Goal: Information Seeking & Learning: Learn about a topic

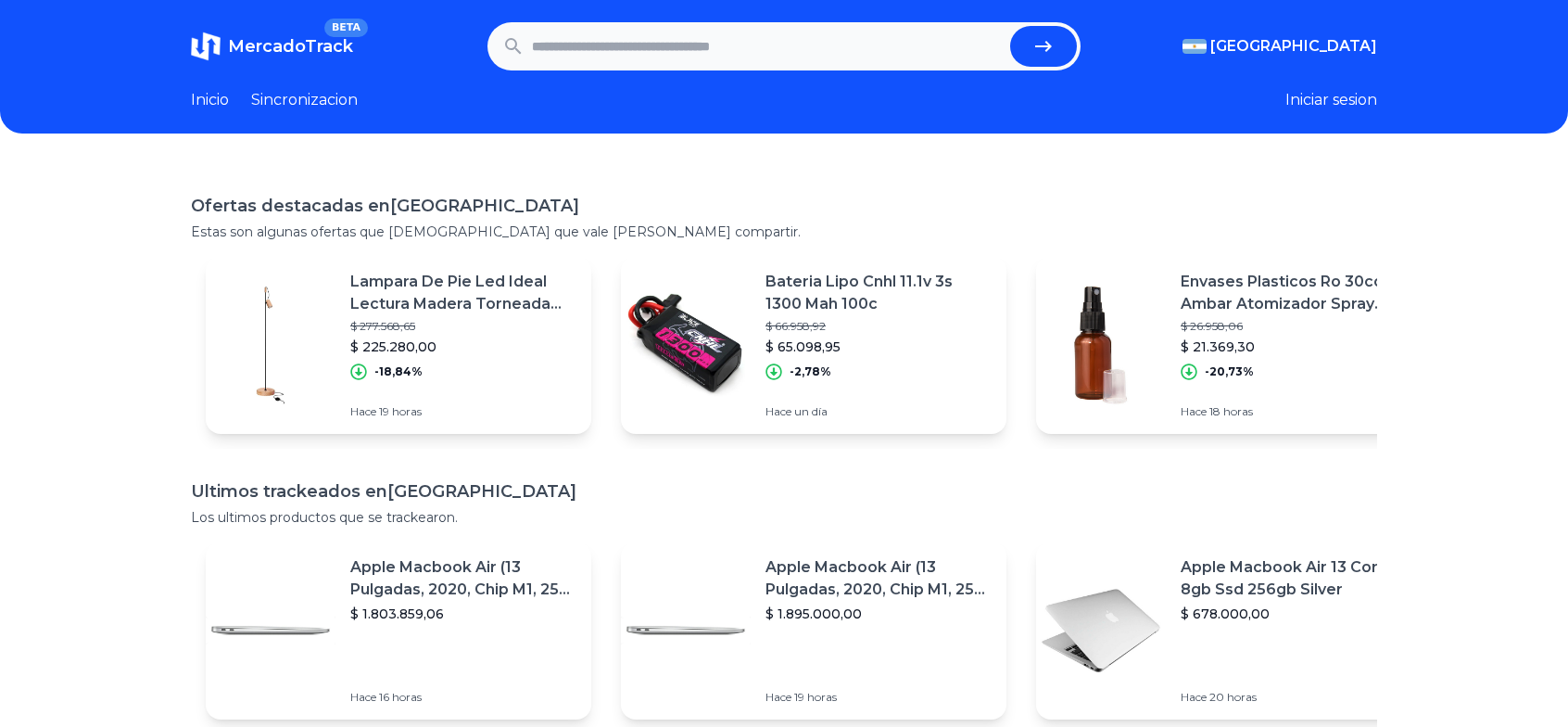
click at [680, 80] on header "MercadoTrack BETA Argentina Argentina Uruguay Mexico Chile Peru Venezuela Colom…" at bounding box center [784, 67] width 1568 height 133
click at [681, 72] on header "MercadoTrack BETA Argentina Argentina Uruguay Mexico Chile Peru Venezuela Colom…" at bounding box center [784, 67] width 1568 height 133
click at [686, 66] on form at bounding box center [784, 46] width 593 height 48
click at [691, 58] on input "text" at bounding box center [767, 46] width 471 height 41
click at [700, 48] on input "text" at bounding box center [767, 46] width 471 height 41
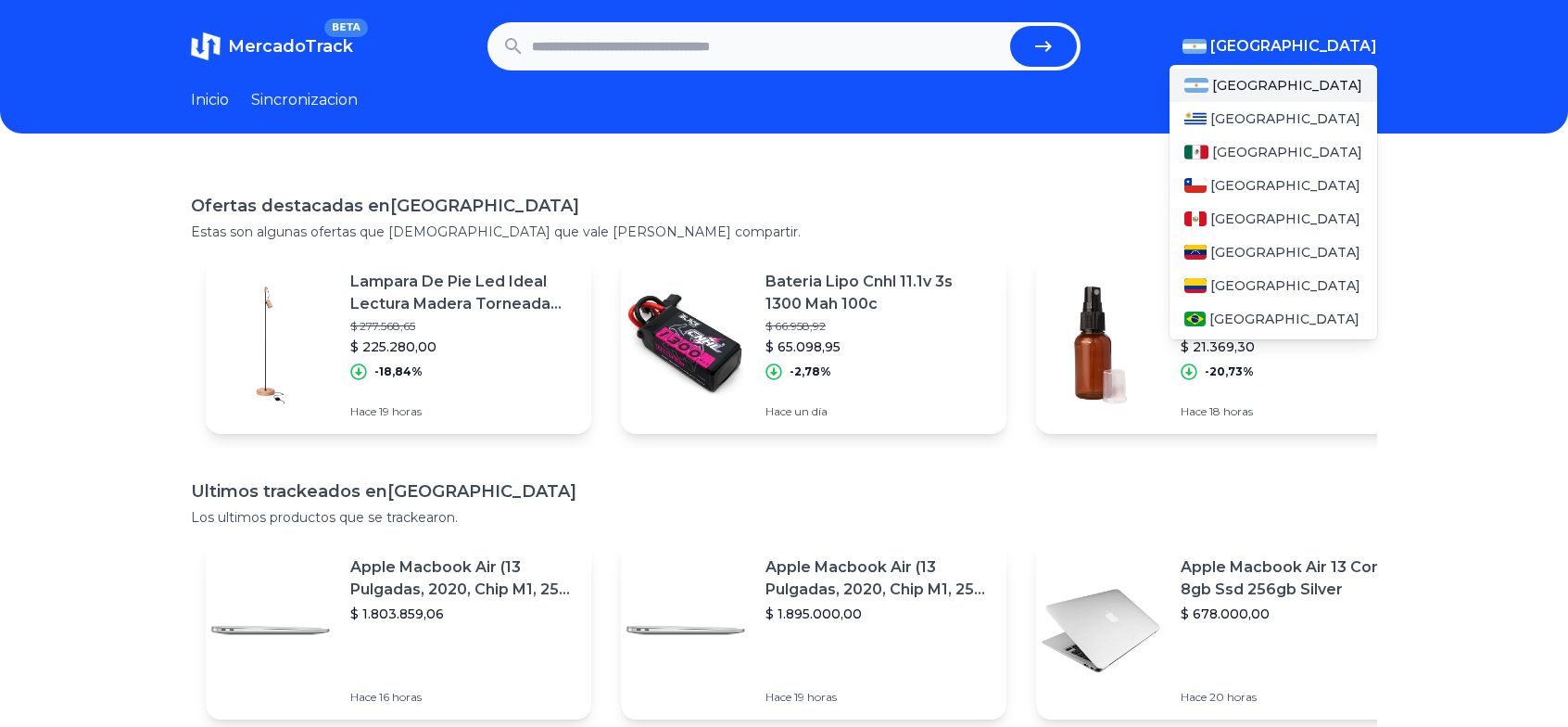
click at [1352, 37] on span "[GEOGRAPHIC_DATA]" at bounding box center [1294, 46] width 167 height 22
click at [1238, 292] on span "[GEOGRAPHIC_DATA]" at bounding box center [1285, 285] width 150 height 19
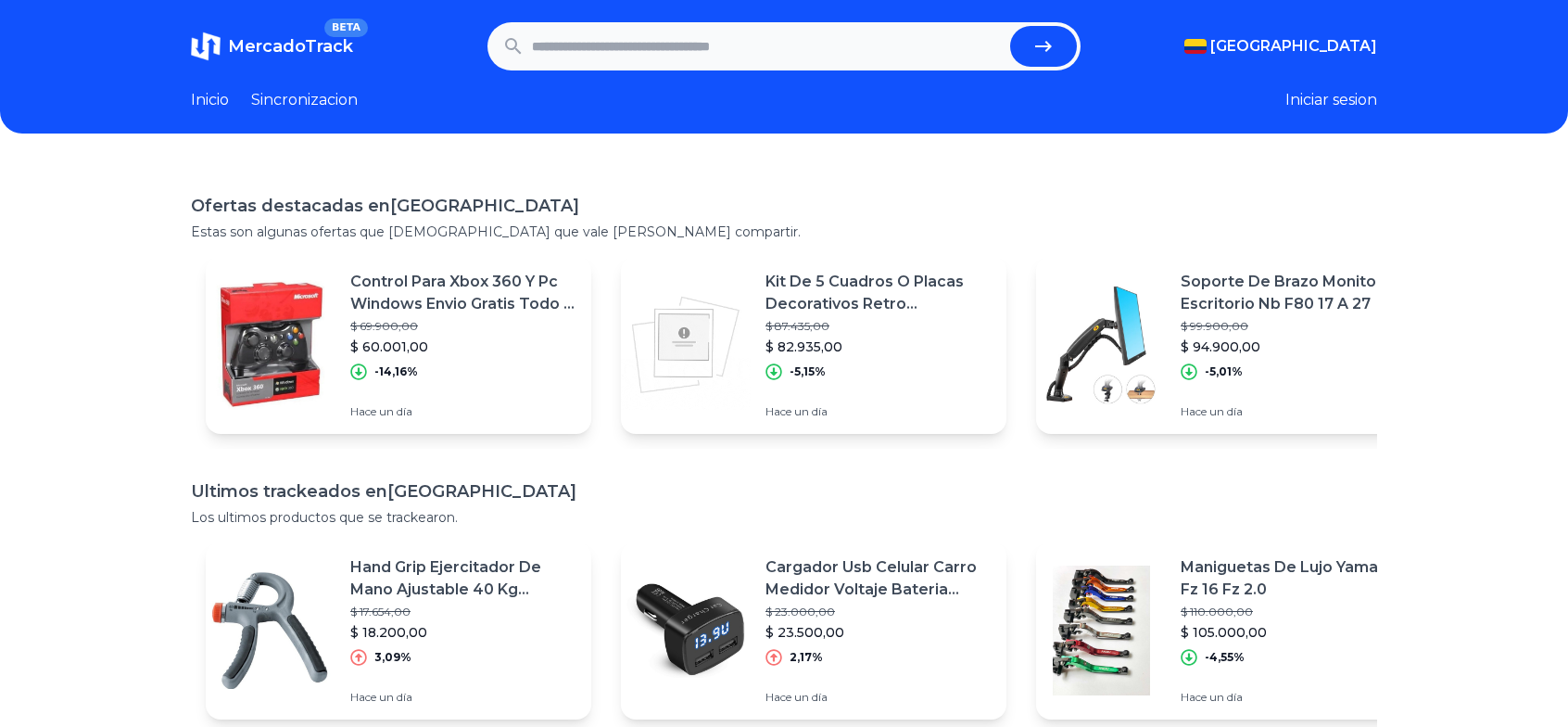
click at [783, 65] on form at bounding box center [784, 46] width 593 height 48
click at [676, 44] on input "text" at bounding box center [767, 46] width 471 height 41
click at [779, 163] on div "Ofertas destacadas en Colombia Estas son algunas ofertas que creemos que vale l…" at bounding box center [784, 527] width 1568 height 727
click at [768, 27] on input "text" at bounding box center [767, 46] width 471 height 41
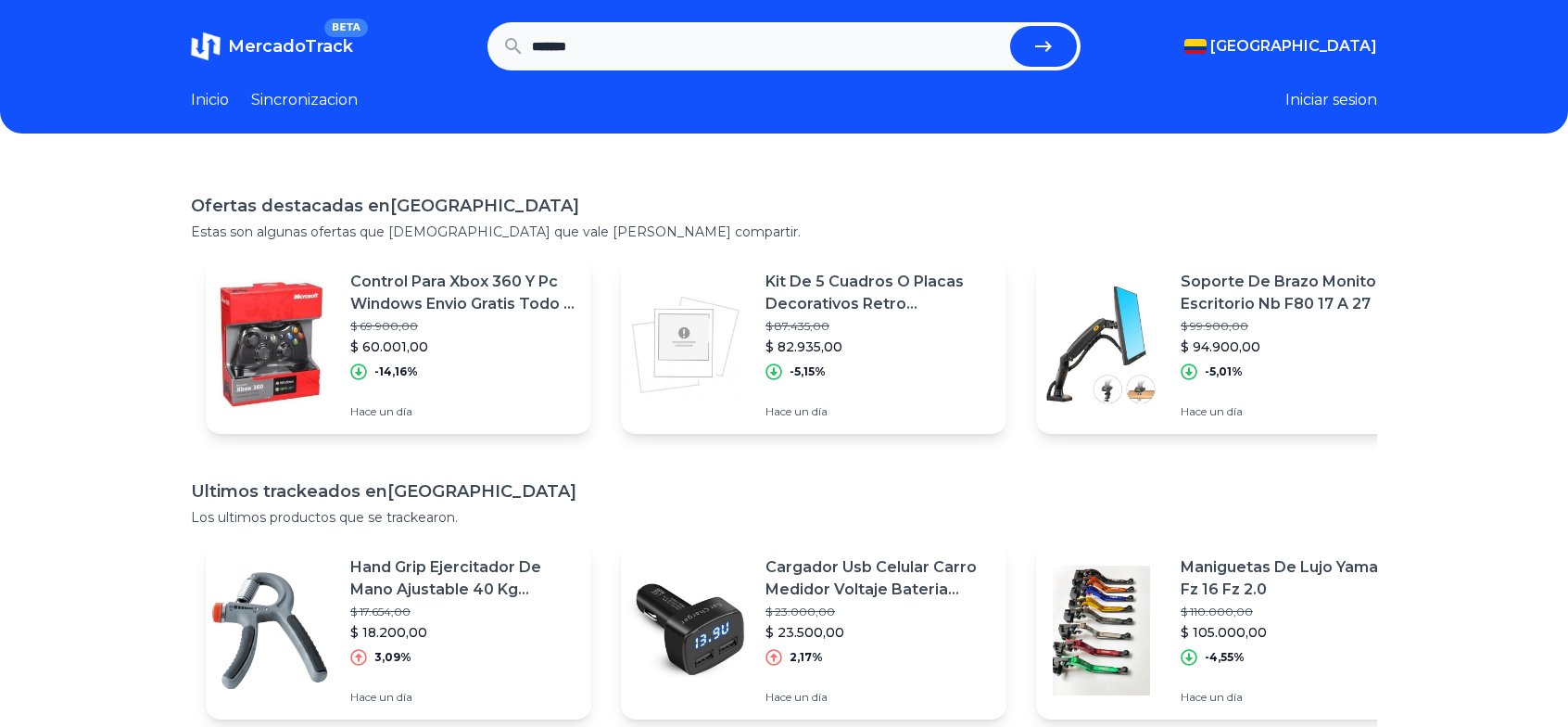
type input "*******"
click at [1010, 26] on button "submit" at bounding box center [1043, 46] width 67 height 41
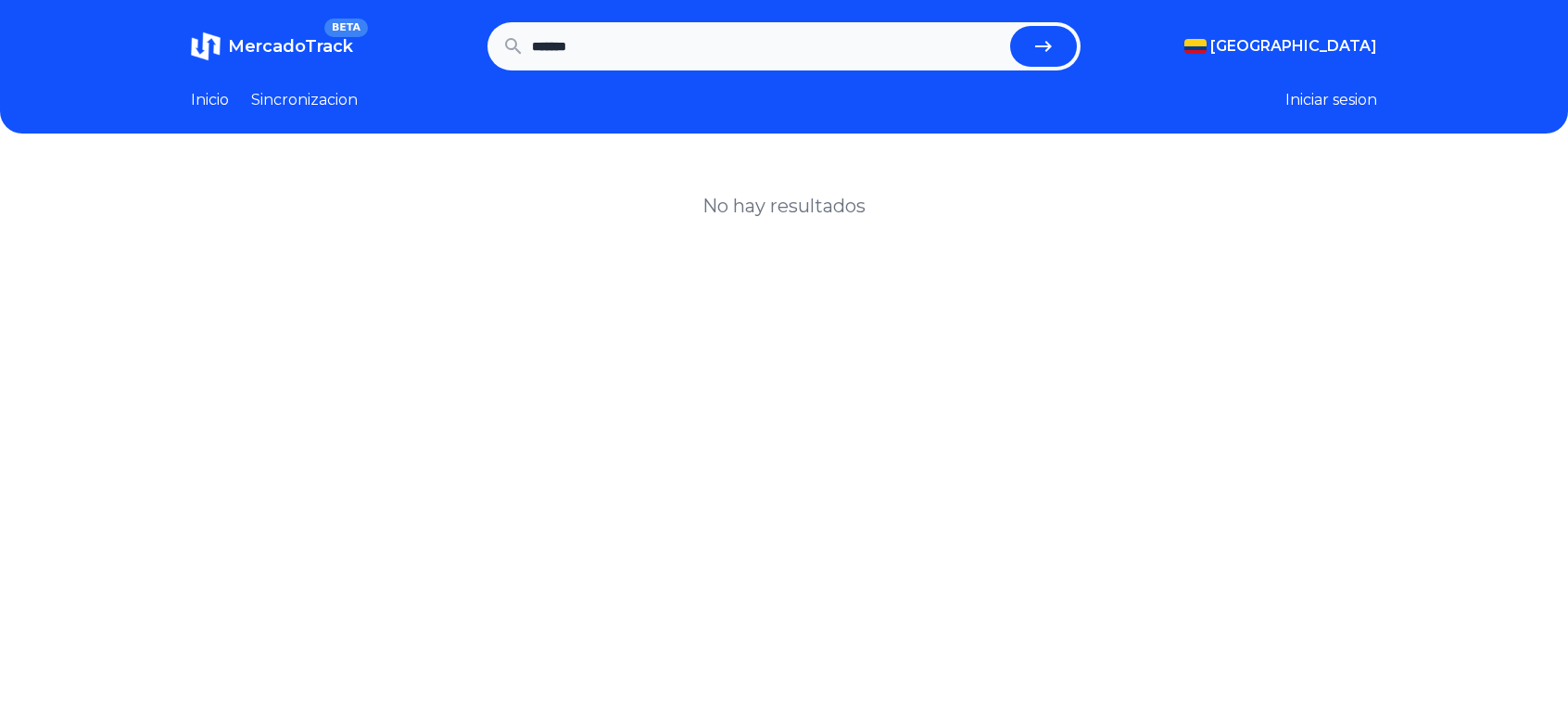
click at [354, 109] on link "Sincronizacion" at bounding box center [304, 100] width 107 height 22
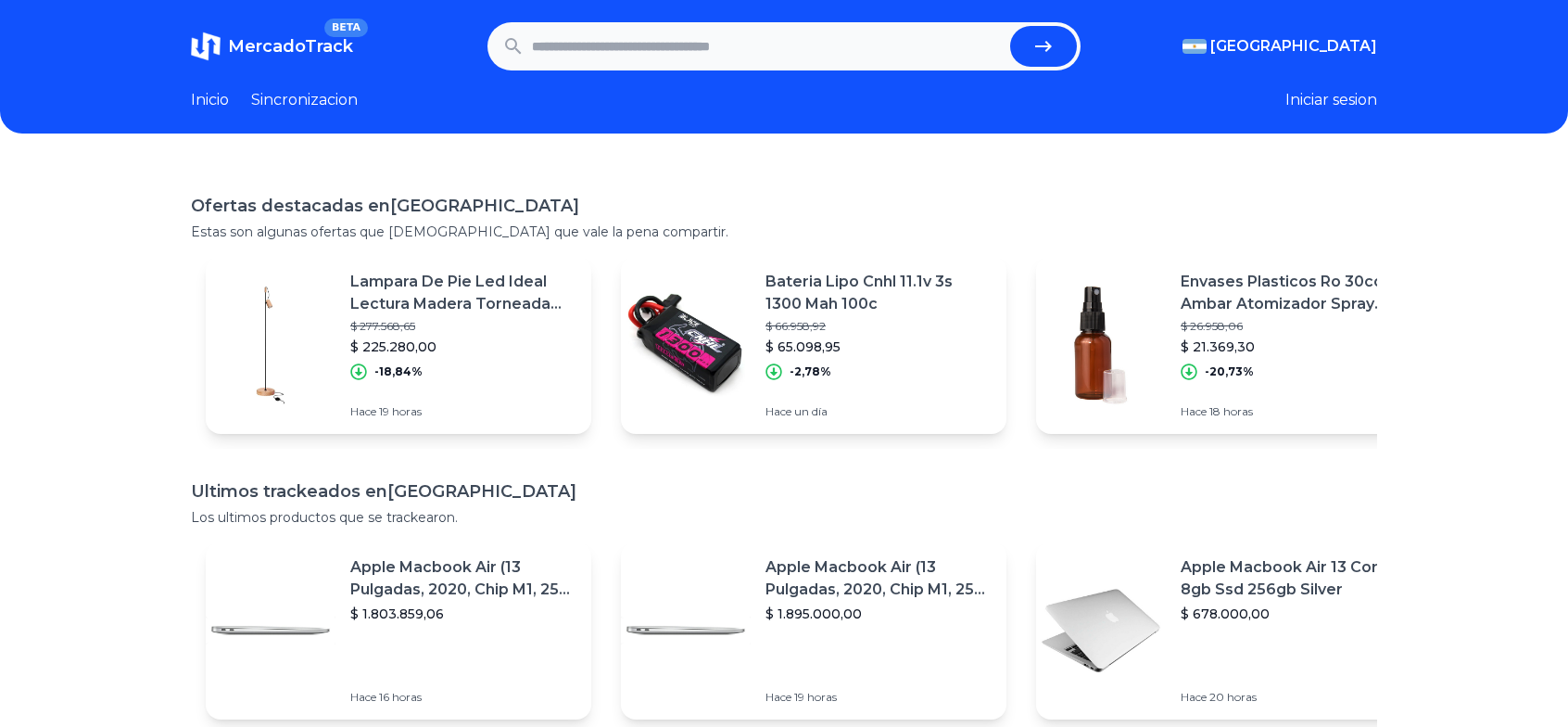
click at [459, 279] on p "Lampara De Pie Led Ideal Lectura Madera Torneada Buena Luz" at bounding box center [463, 293] width 226 height 45
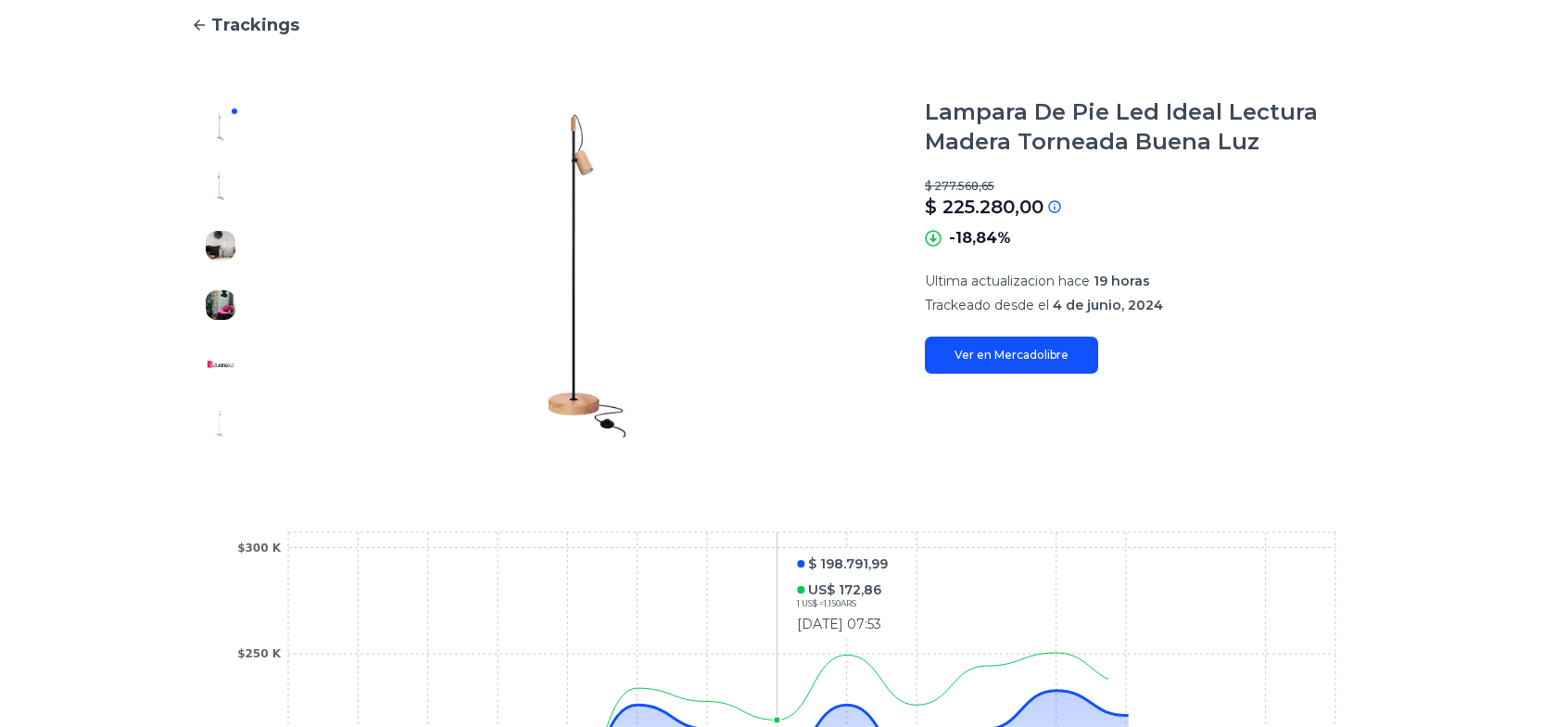
scroll to position [463, 0]
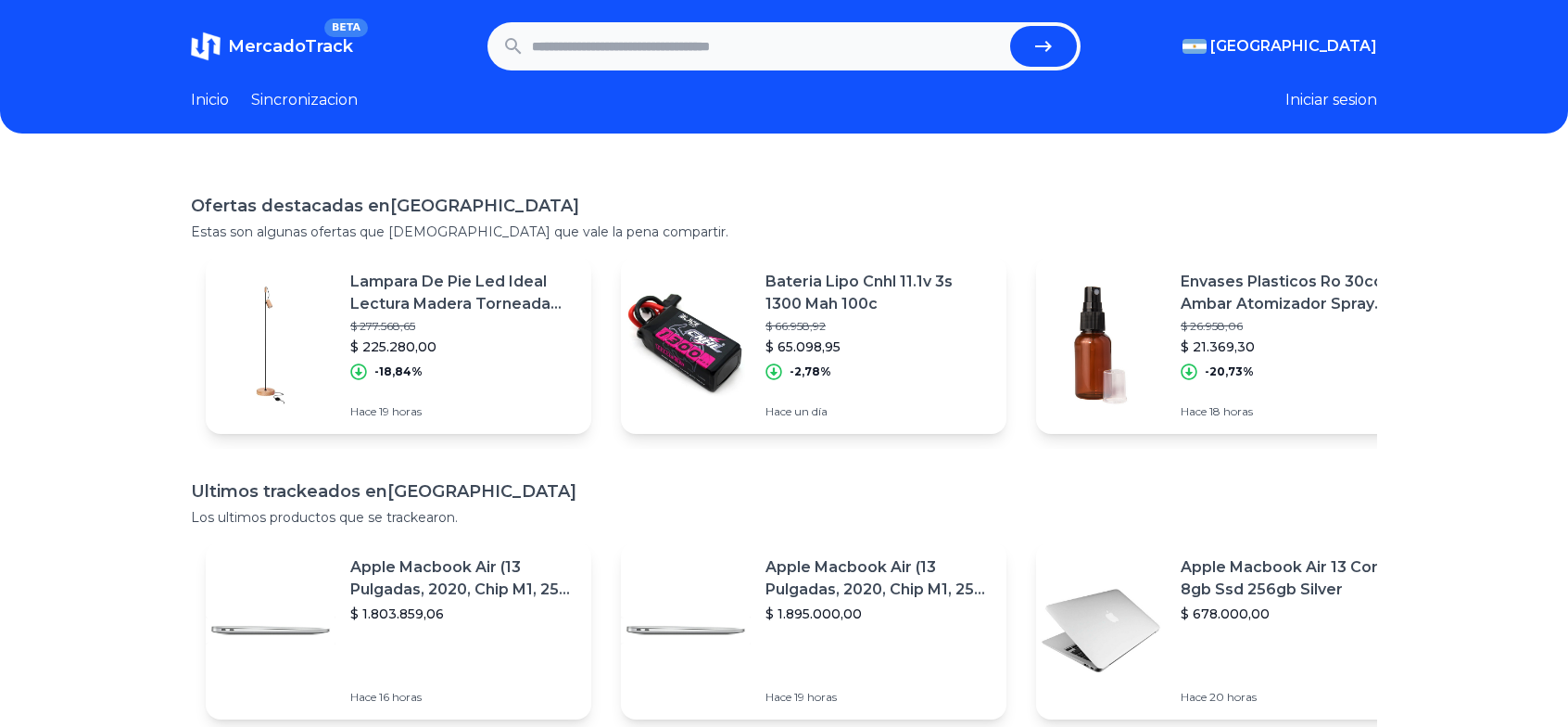
click at [715, 51] on input "text" at bounding box center [767, 46] width 471 height 41
type input "**"
click at [1010, 26] on button "submit" at bounding box center [1043, 46] width 67 height 41
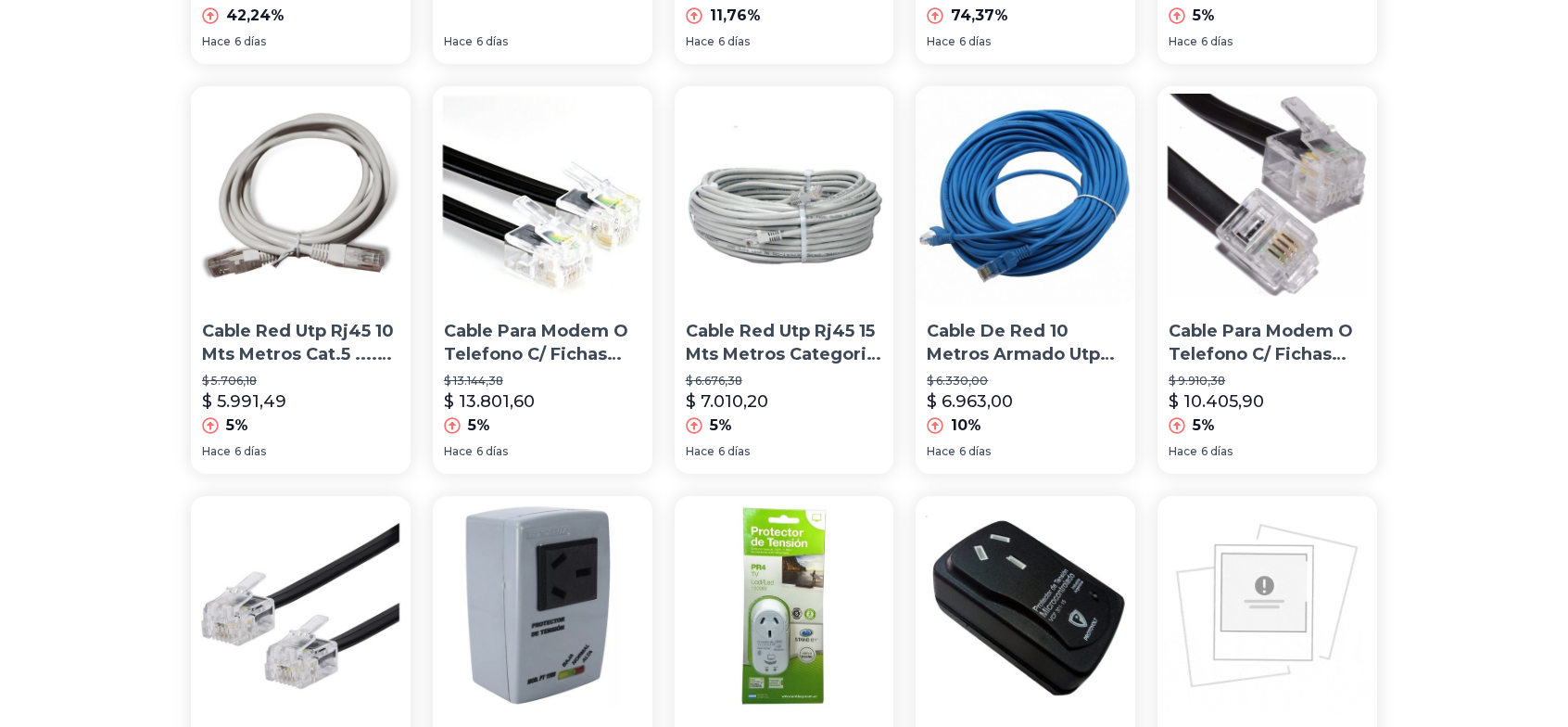
scroll to position [1373, 0]
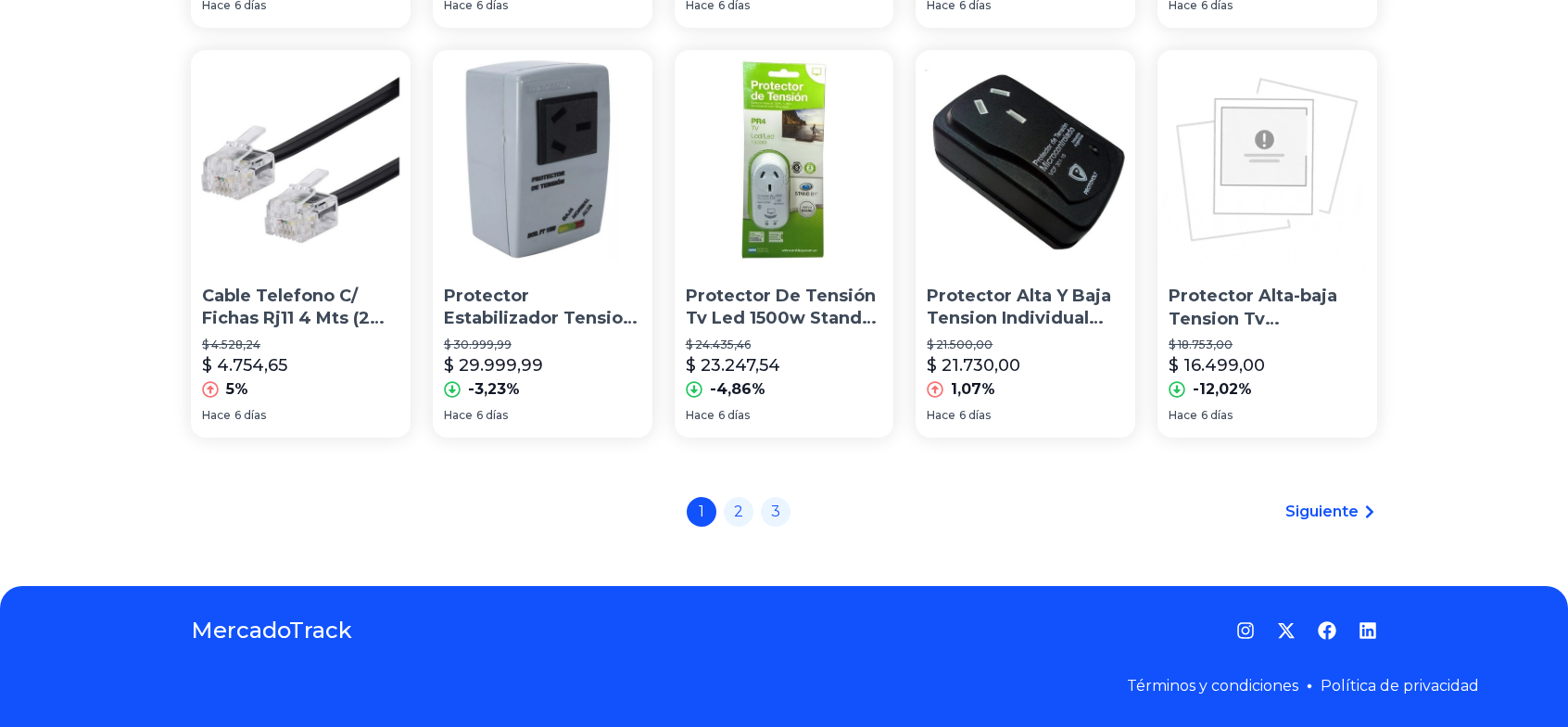
click at [1308, 511] on span "Siguiente" at bounding box center [1322, 512] width 74 height 22
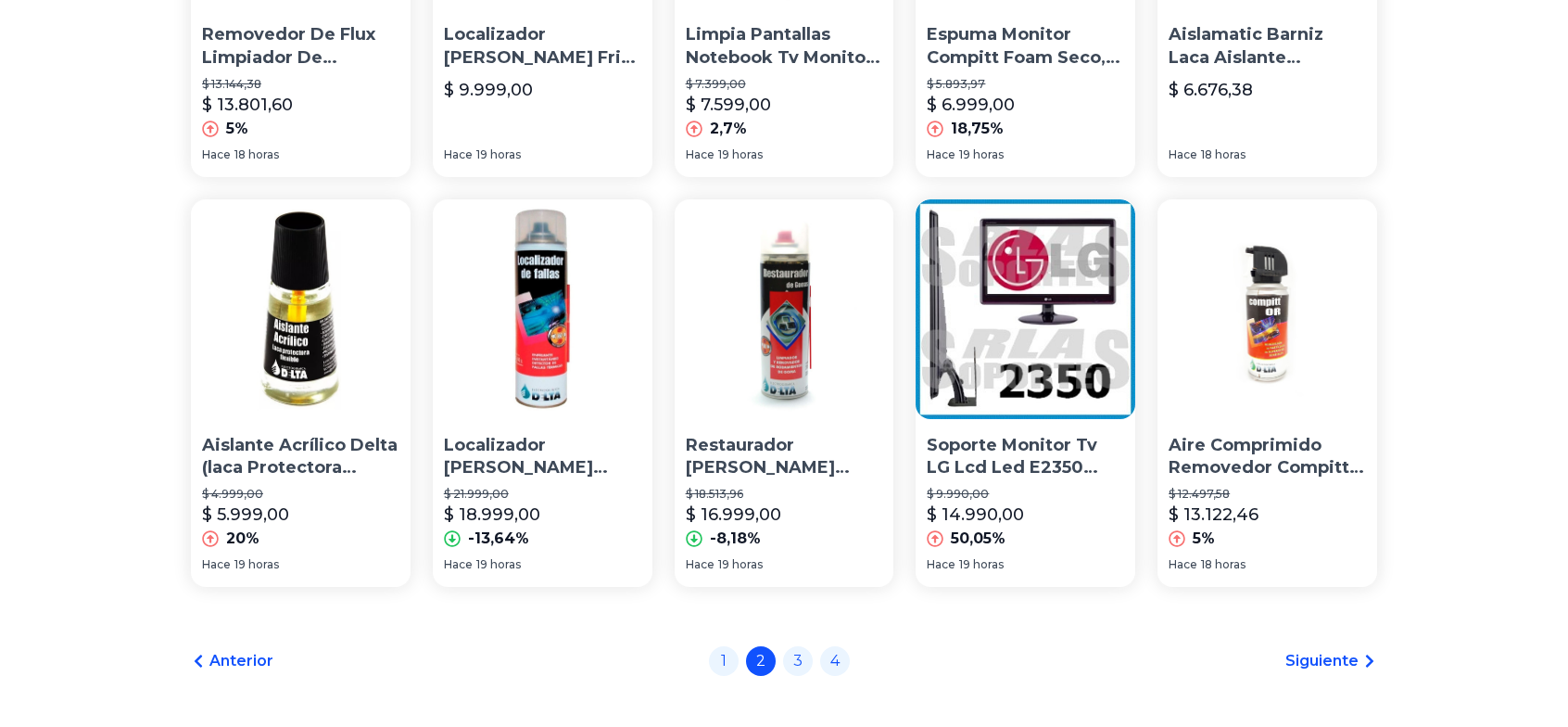
scroll to position [1373, 0]
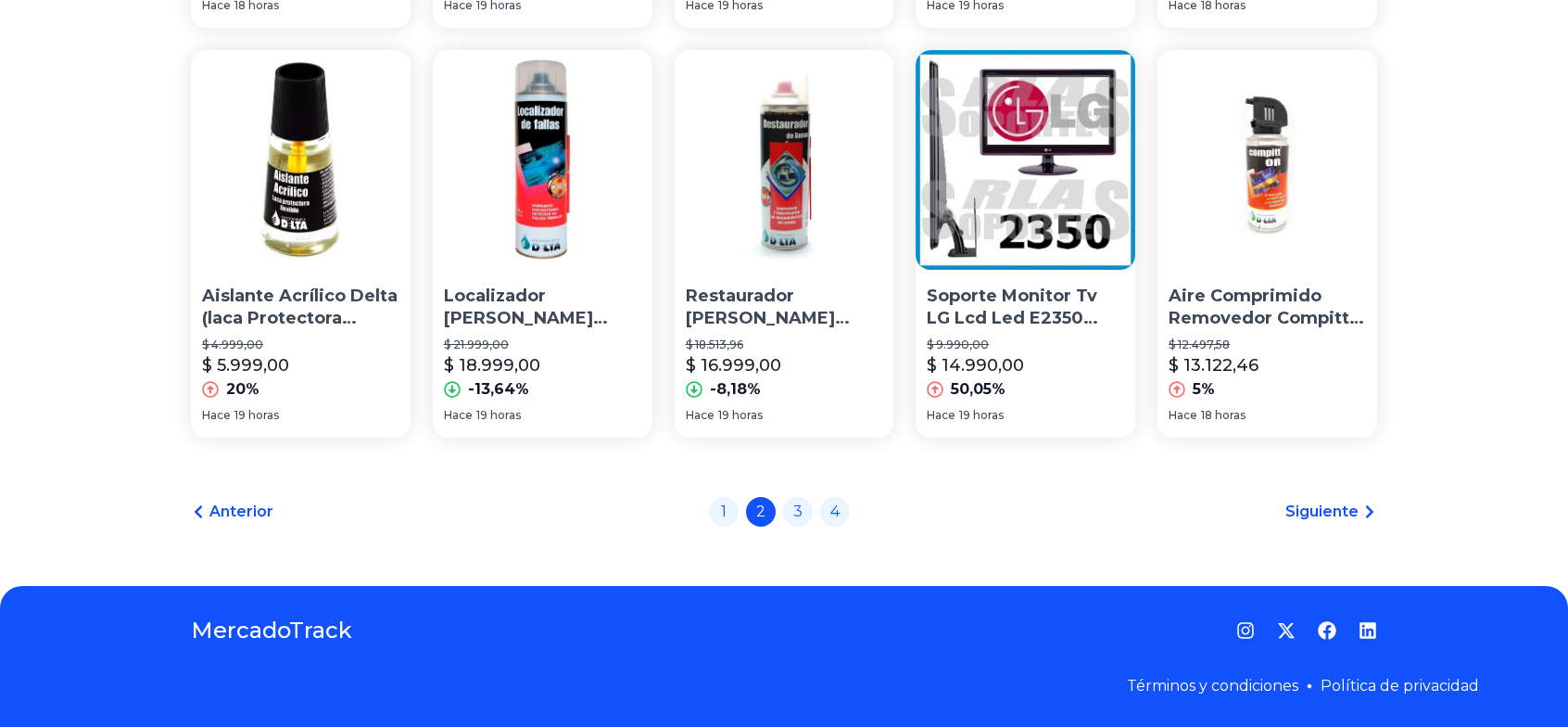
click at [1327, 502] on span "Siguiente" at bounding box center [1322, 512] width 74 height 22
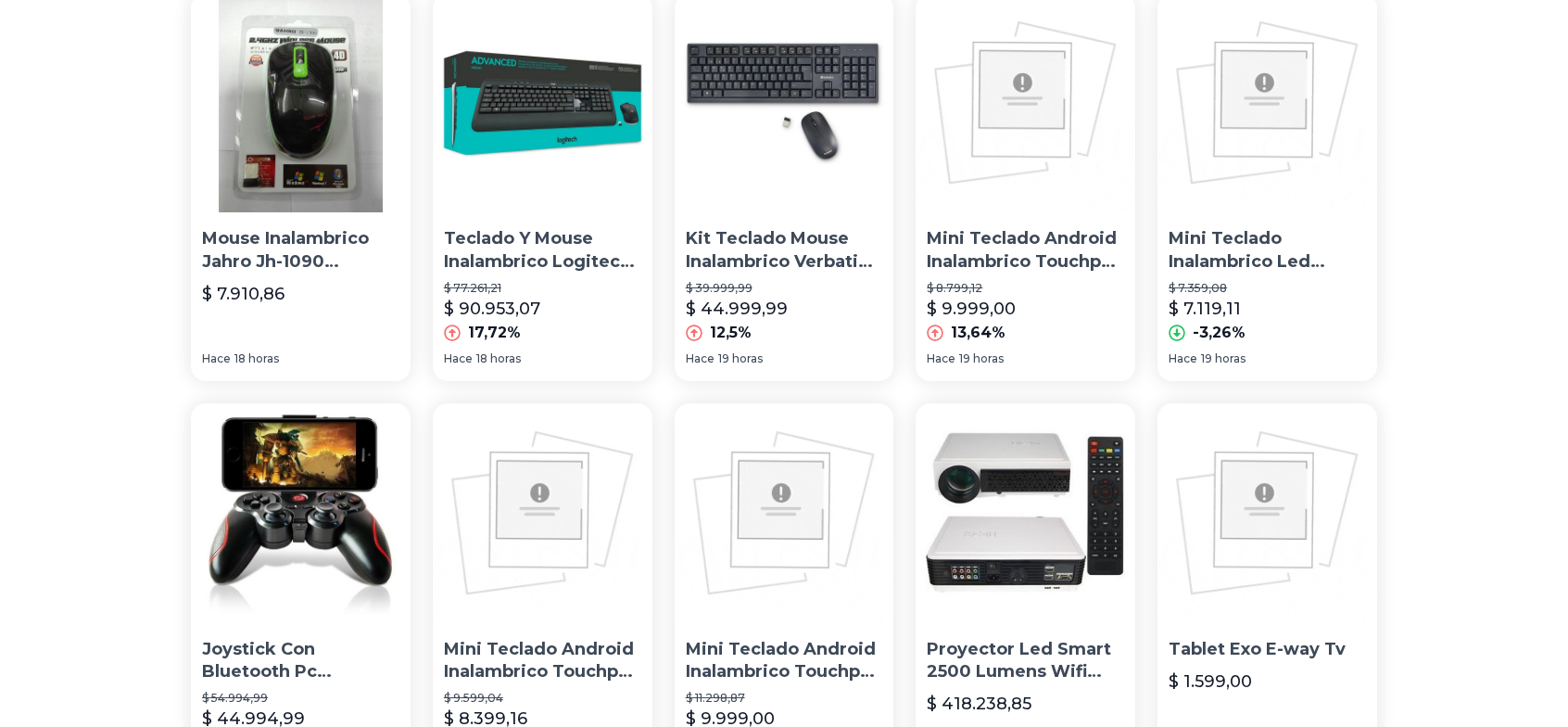
scroll to position [1373, 0]
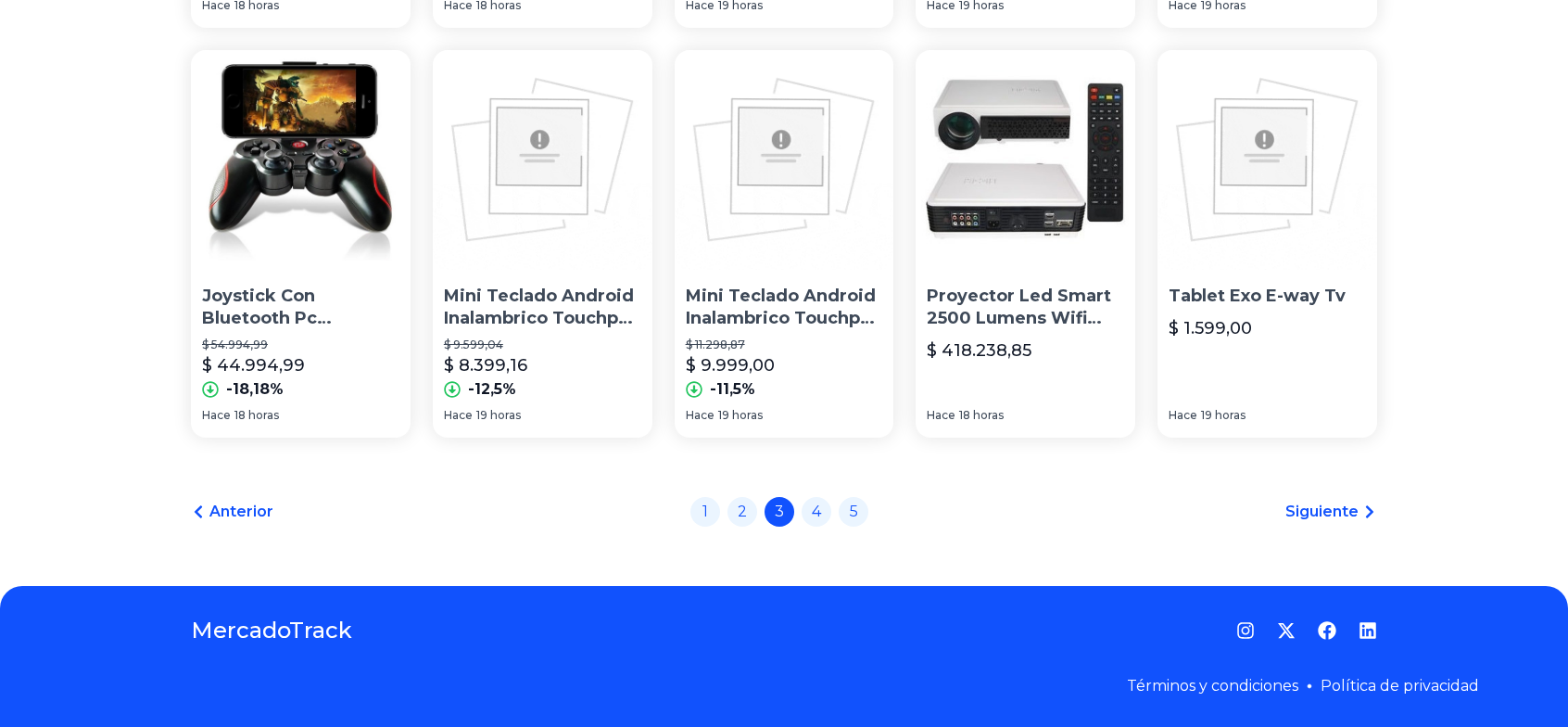
click at [1327, 502] on span "Siguiente" at bounding box center [1322, 512] width 74 height 22
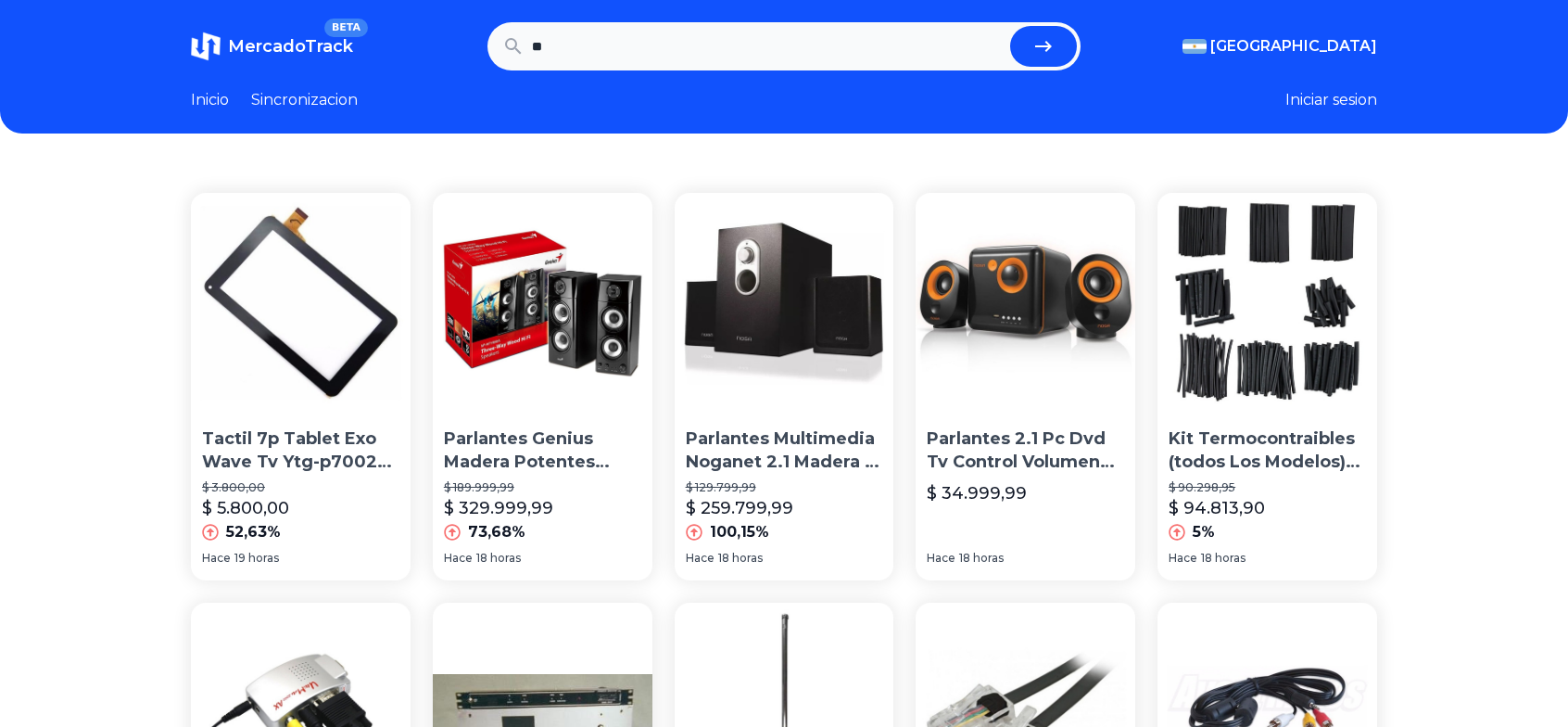
click at [660, 59] on input "**" at bounding box center [767, 46] width 471 height 41
type input "*******"
click at [1010, 26] on button "submit" at bounding box center [1043, 46] width 67 height 41
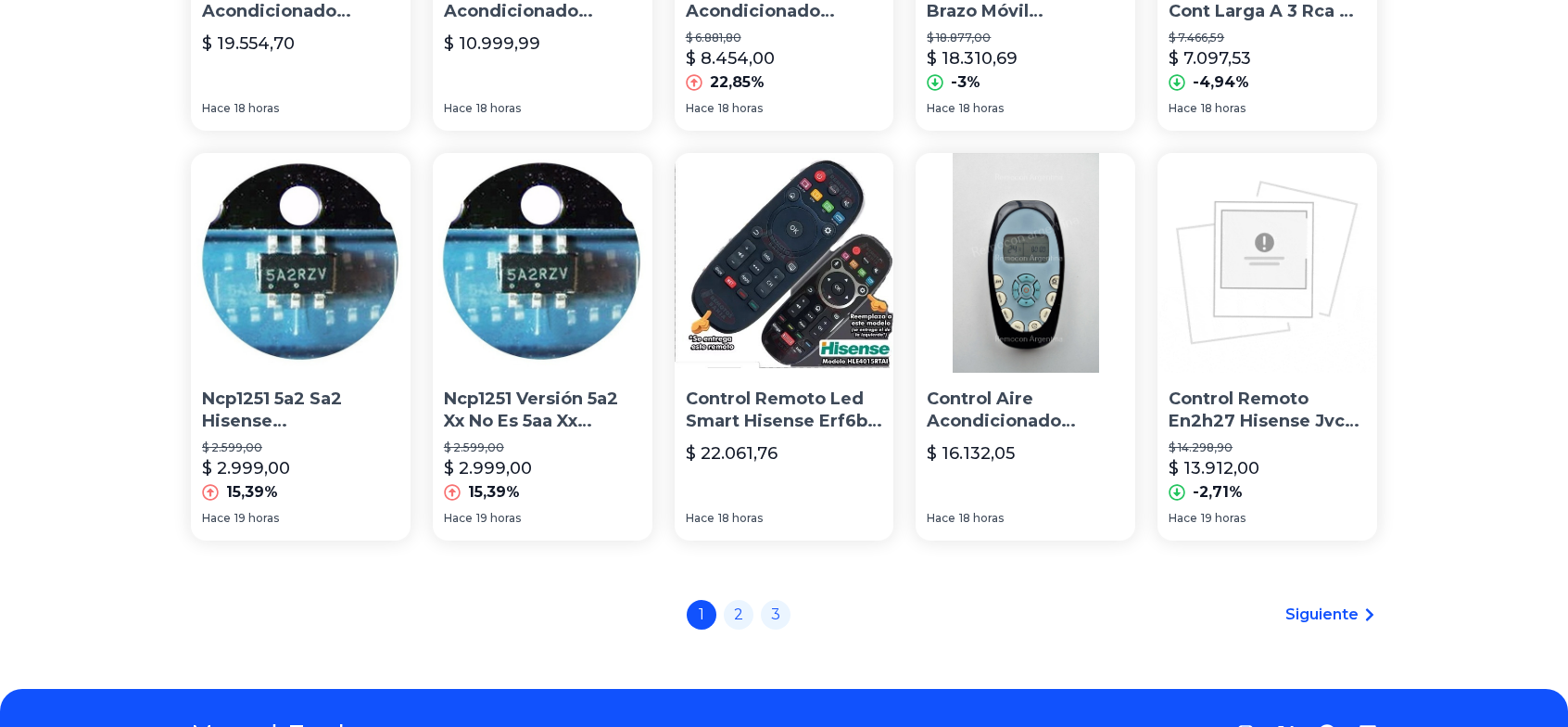
scroll to position [1373, 0]
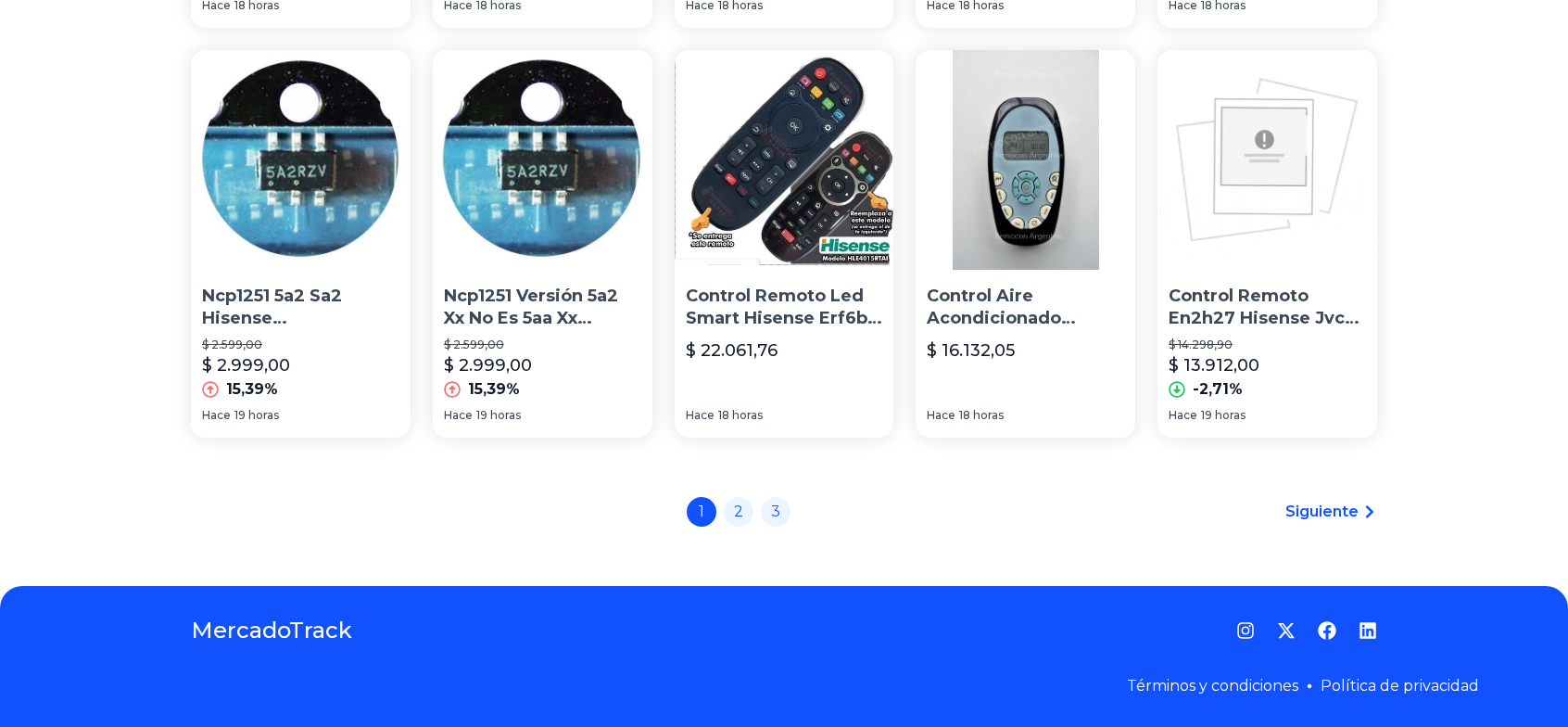
click at [1344, 507] on span "Siguiente" at bounding box center [1322, 512] width 74 height 22
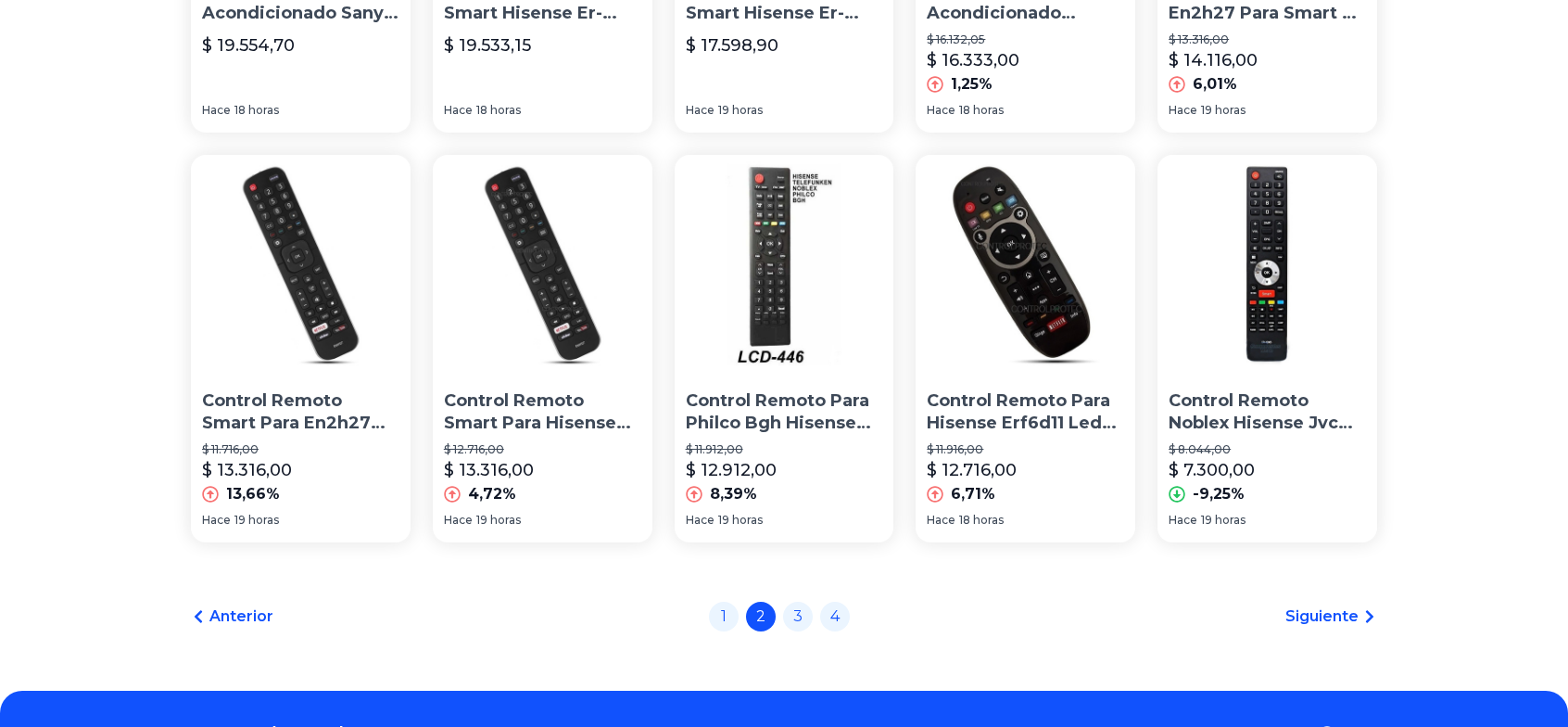
scroll to position [1373, 0]
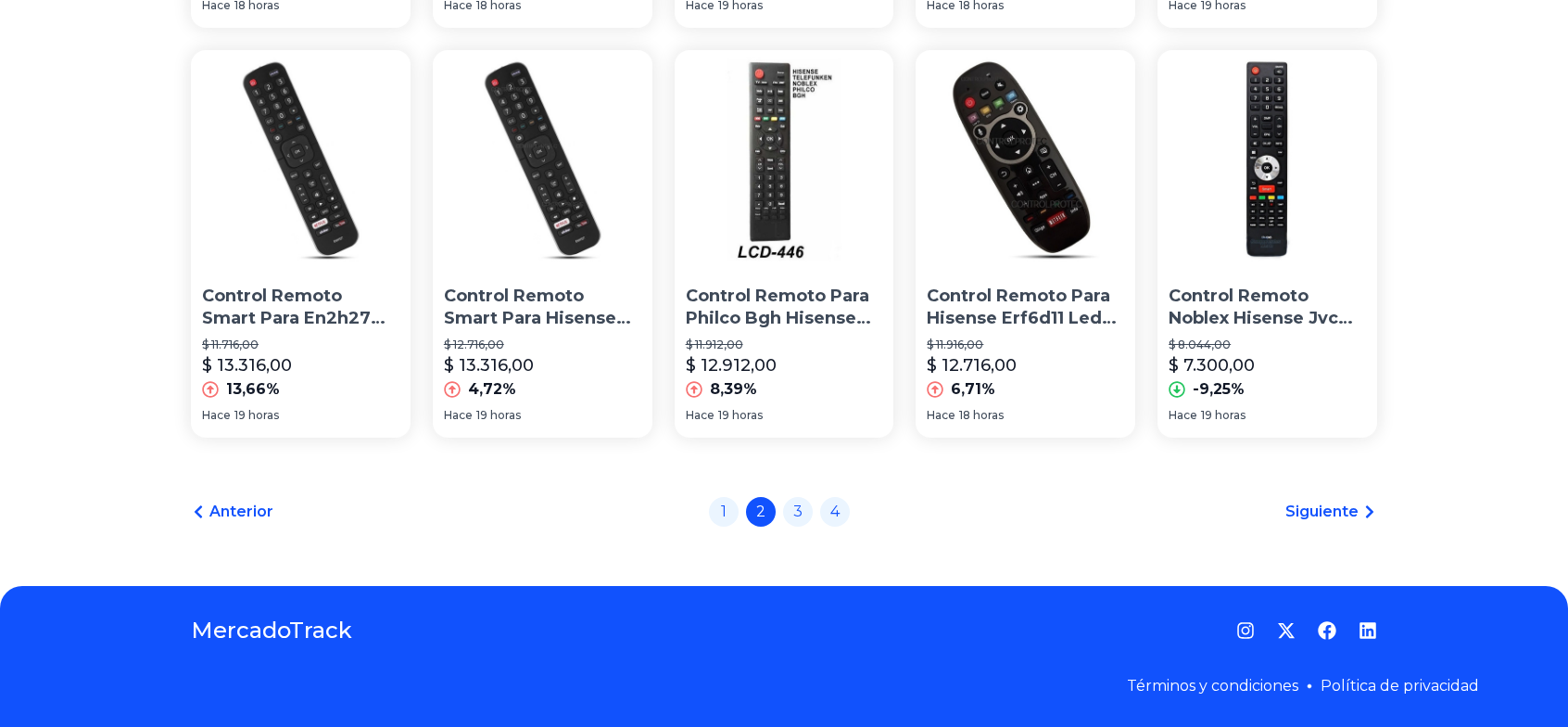
click at [1347, 504] on span "Siguiente" at bounding box center [1322, 512] width 74 height 22
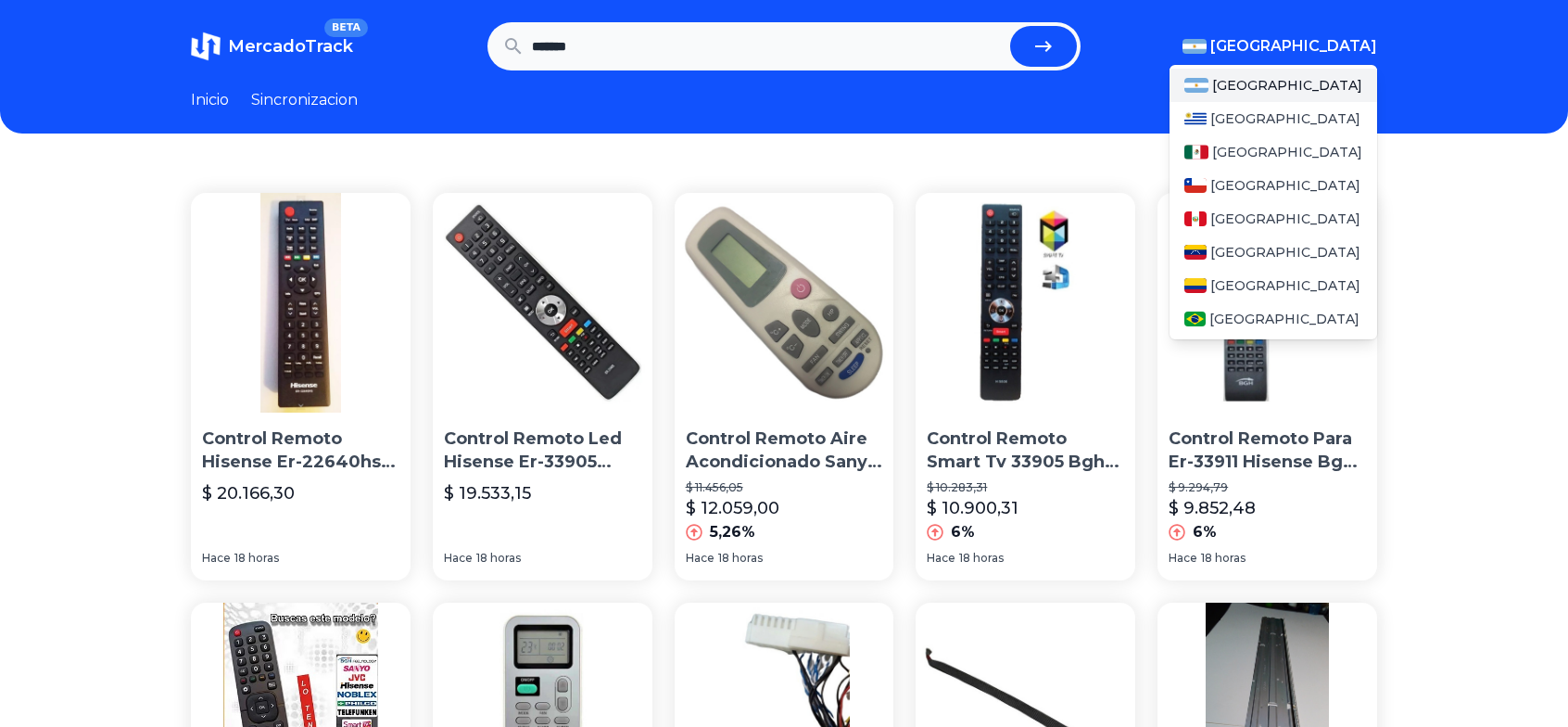
click at [1338, 39] on span "[GEOGRAPHIC_DATA]" at bounding box center [1294, 46] width 167 height 22
click at [1258, 273] on div "[GEOGRAPHIC_DATA]" at bounding box center [1273, 286] width 207 height 34
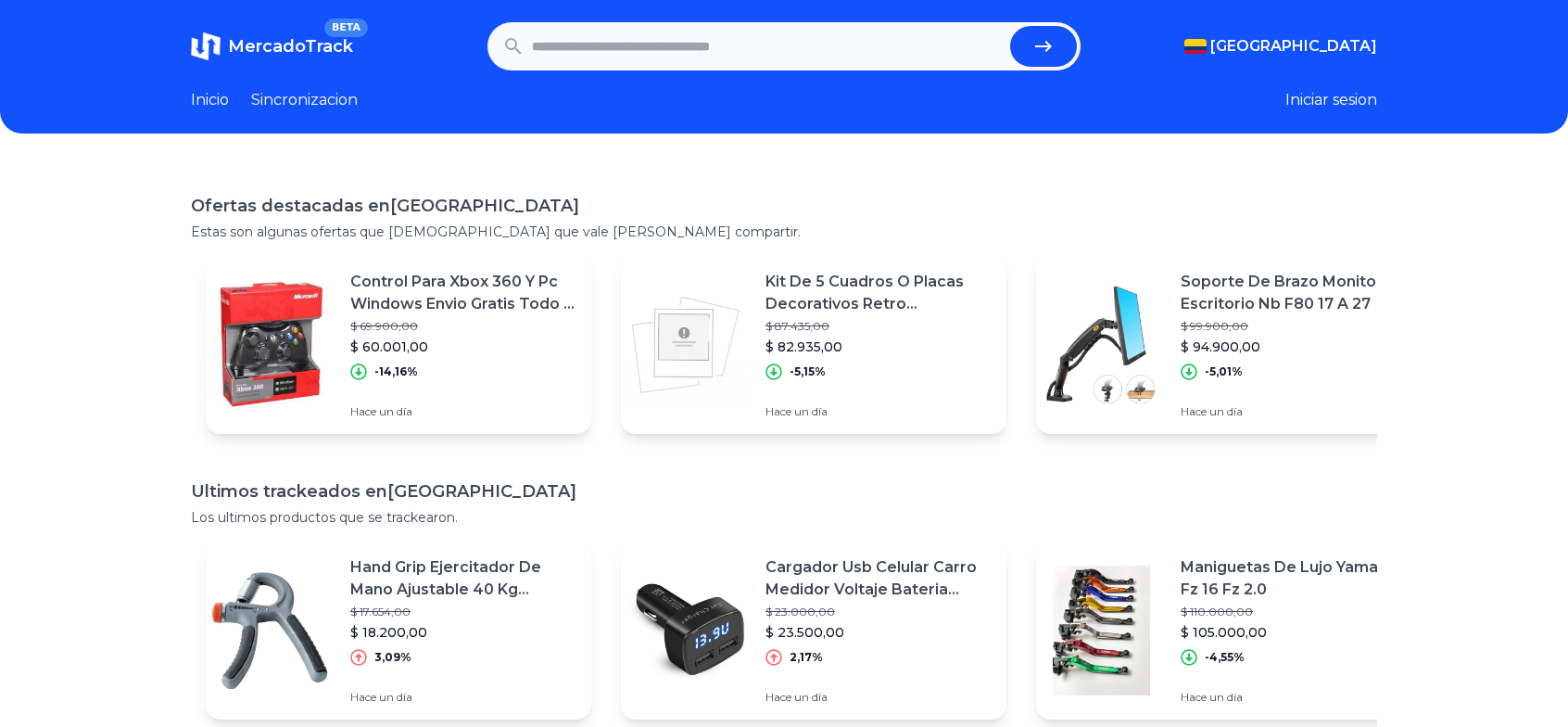
click at [868, 64] on input "text" at bounding box center [767, 46] width 471 height 41
type input "*******"
click at [1010, 26] on button "submit" at bounding box center [1043, 46] width 67 height 41
